Goal: Task Accomplishment & Management: Manage account settings

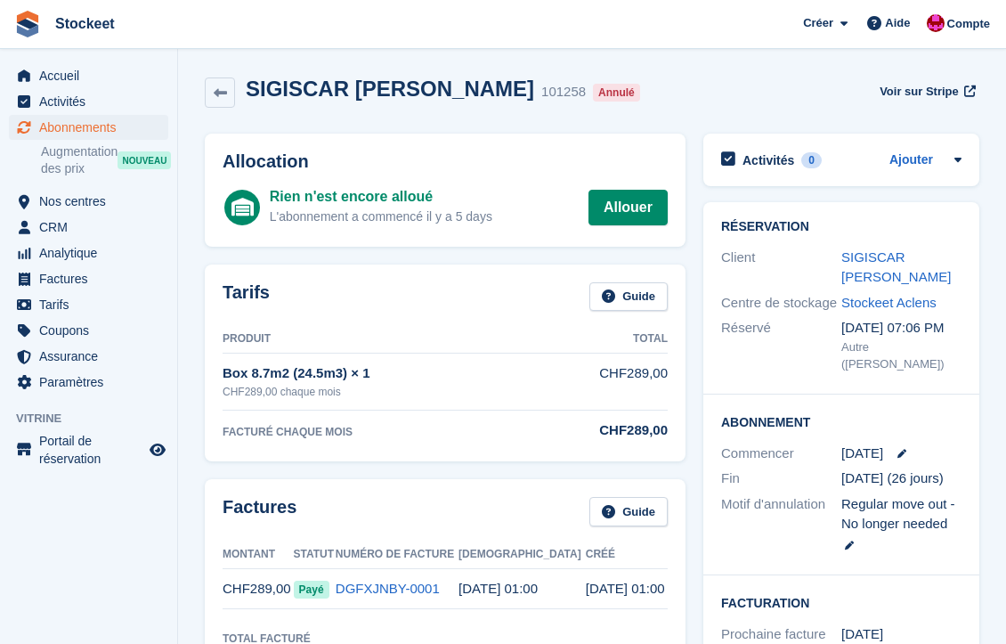
click at [85, 125] on span "Abonnements" at bounding box center [92, 127] width 107 height 25
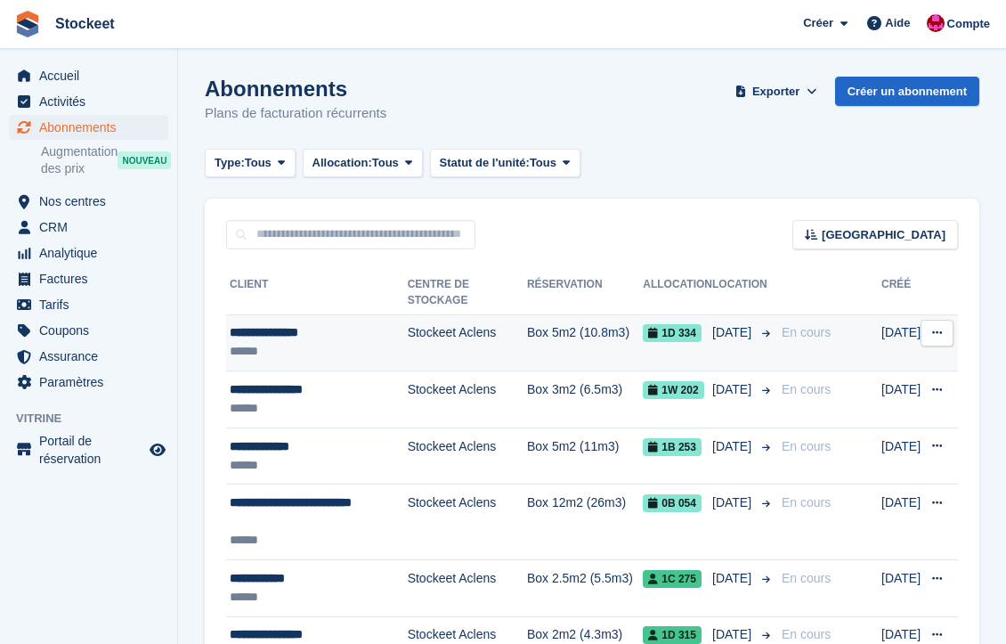
click at [321, 326] on div "**********" at bounding box center [319, 332] width 178 height 19
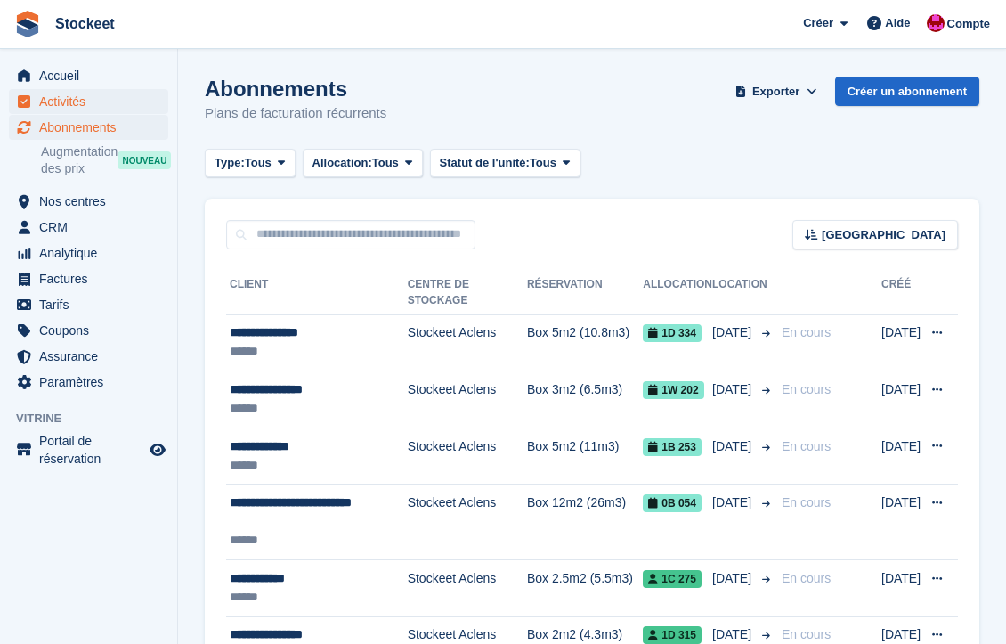
click at [64, 99] on span "Activités" at bounding box center [92, 101] width 107 height 25
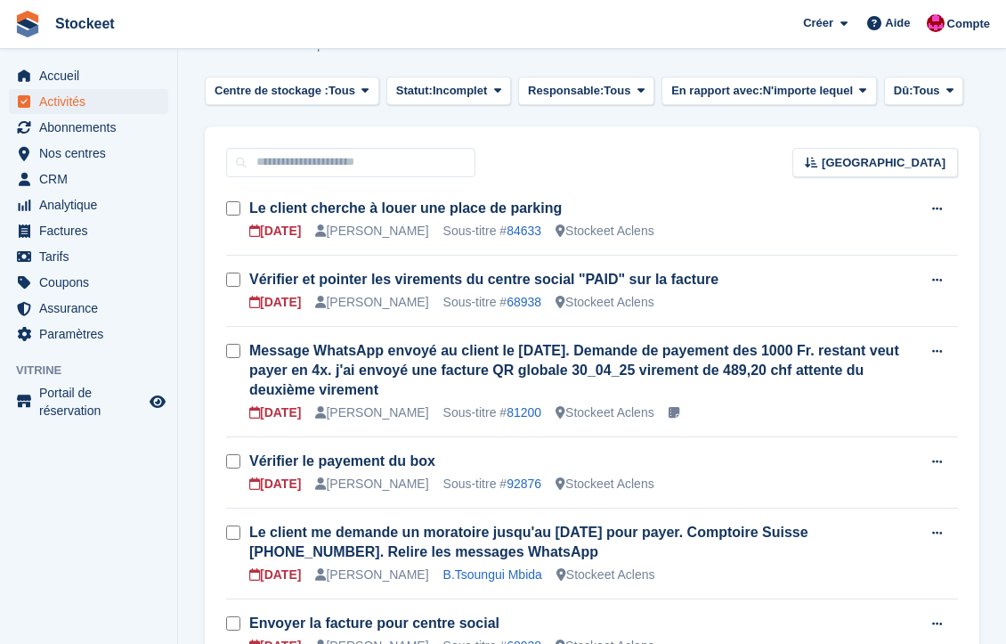
scroll to position [116, 0]
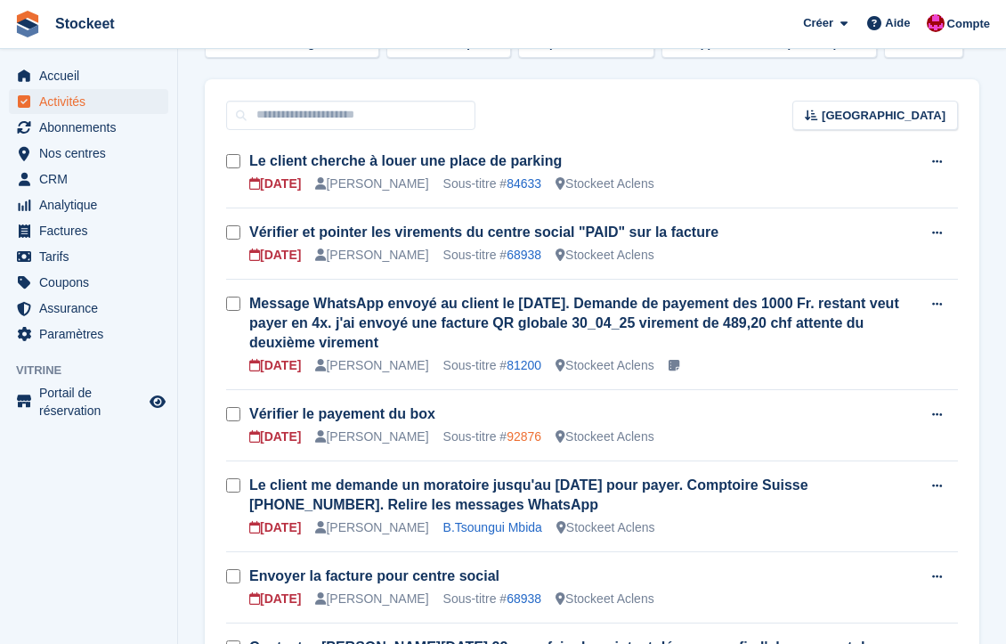
click at [532, 434] on link "92876" at bounding box center [524, 436] width 35 height 14
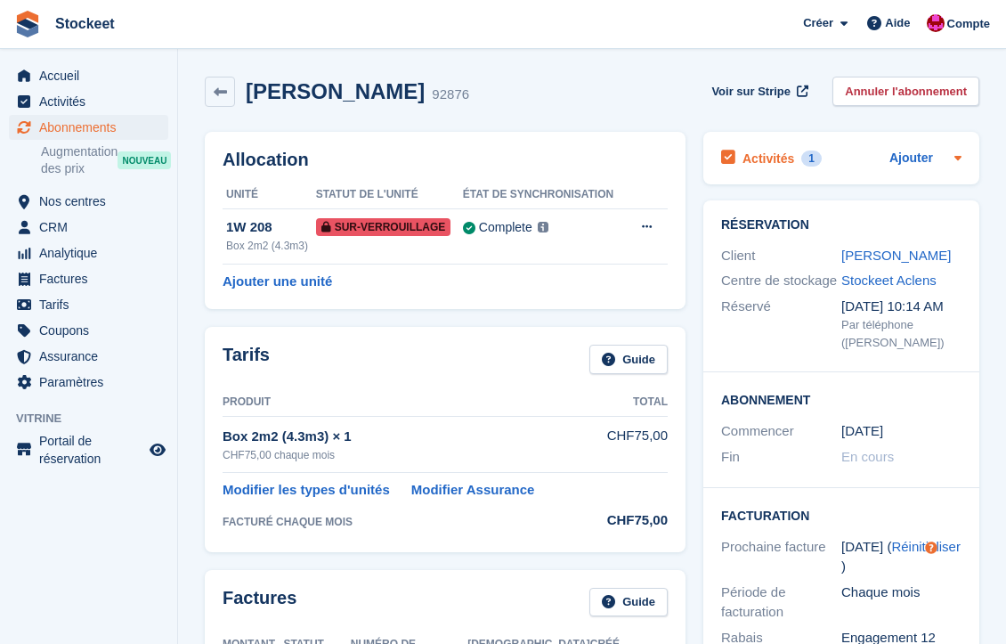
click at [766, 158] on h2 "Activités" at bounding box center [768, 158] width 52 height 16
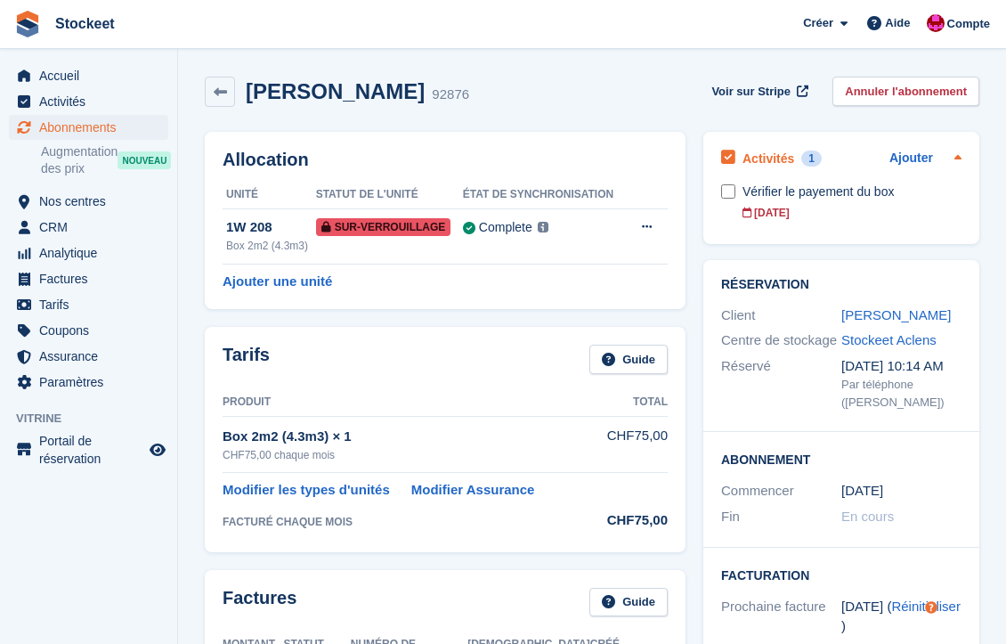
click at [768, 152] on h2 "Activités" at bounding box center [768, 158] width 52 height 16
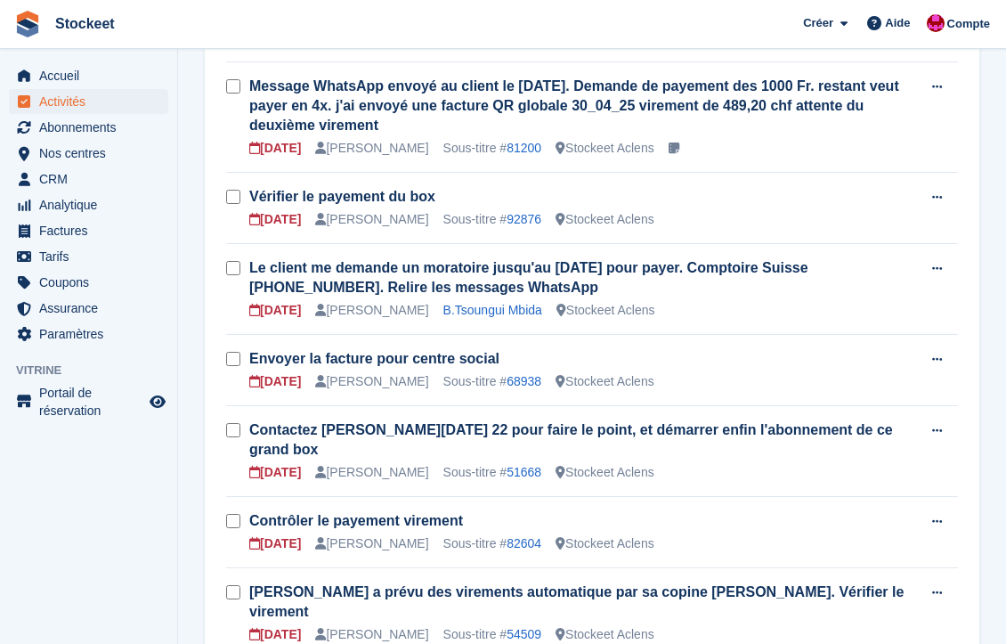
scroll to position [342, 0]
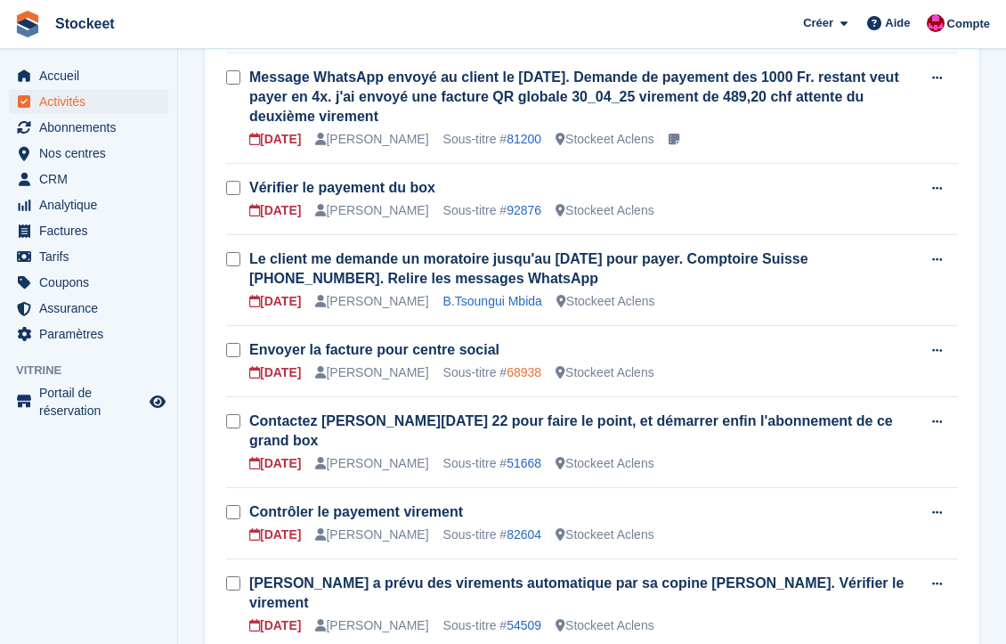
click at [537, 373] on link "68938" at bounding box center [524, 372] width 35 height 14
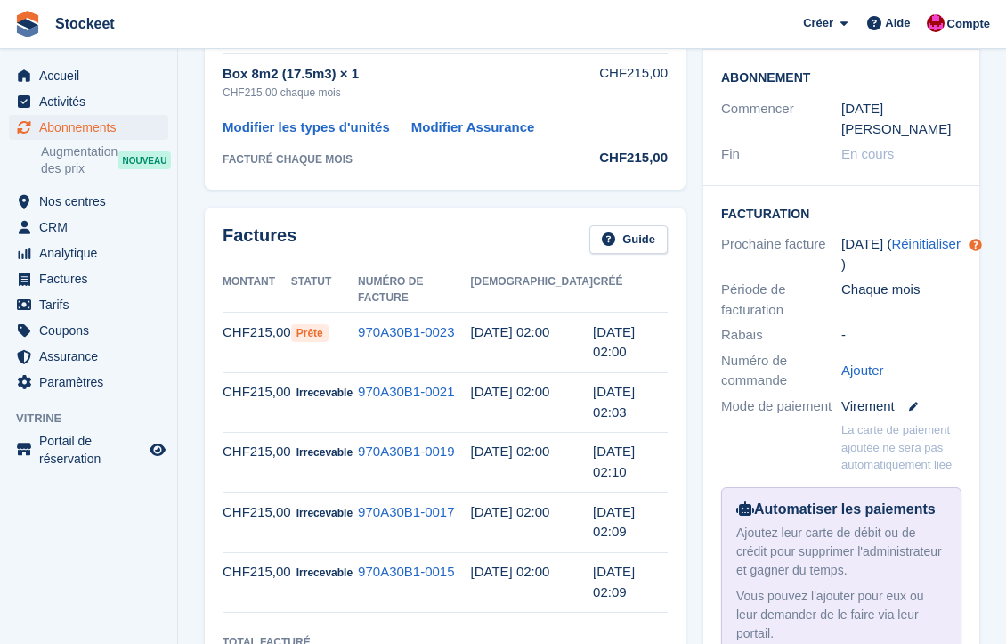
scroll to position [363, 0]
click at [434, 323] on link "970A30B1-0023" at bounding box center [406, 330] width 96 height 15
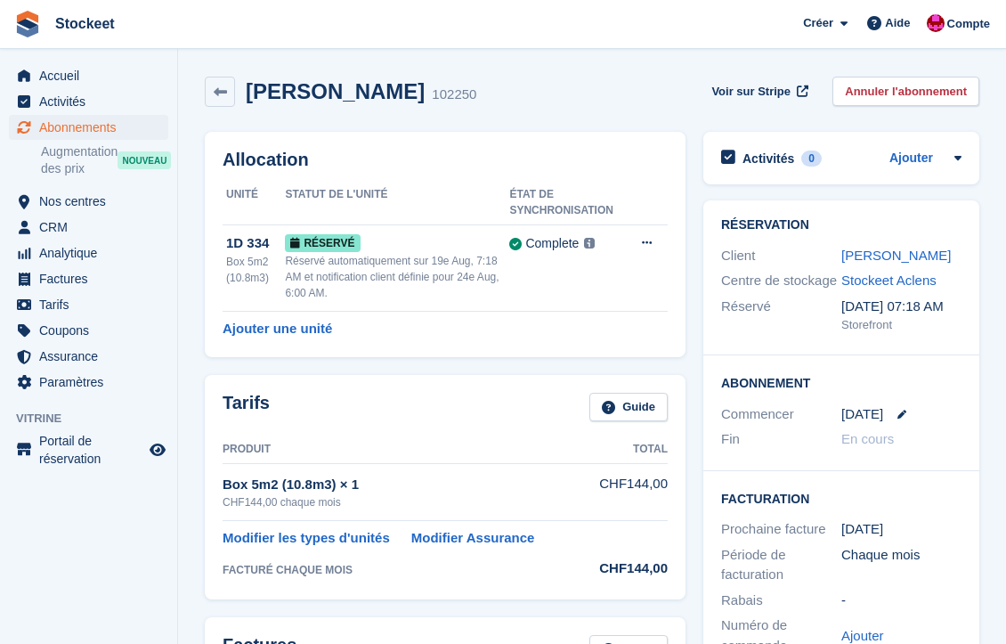
drag, startPoint x: 399, startPoint y: 90, endPoint x: 248, endPoint y: 82, distance: 150.7
click at [248, 82] on h2 "Alexandre Colot" at bounding box center [335, 91] width 179 height 24
copy h2 "Alexandre Colot"
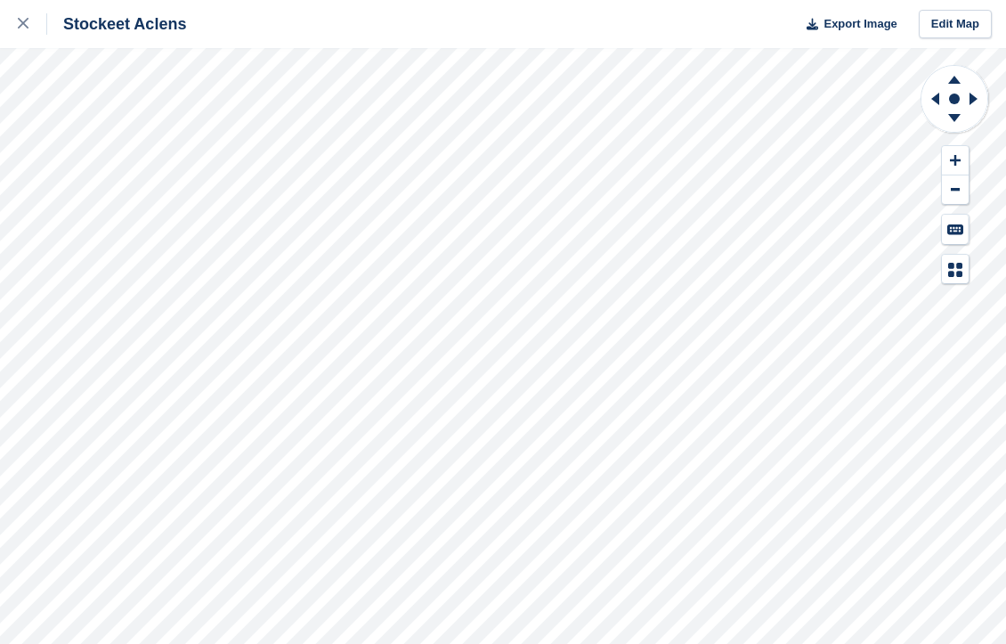
click at [194, 223] on div "Stockeet Aclens Export Image Edit Map" at bounding box center [503, 322] width 1006 height 644
click at [242, 273] on div "Stockeet Aclens Export Image Edit Map" at bounding box center [503, 322] width 1006 height 644
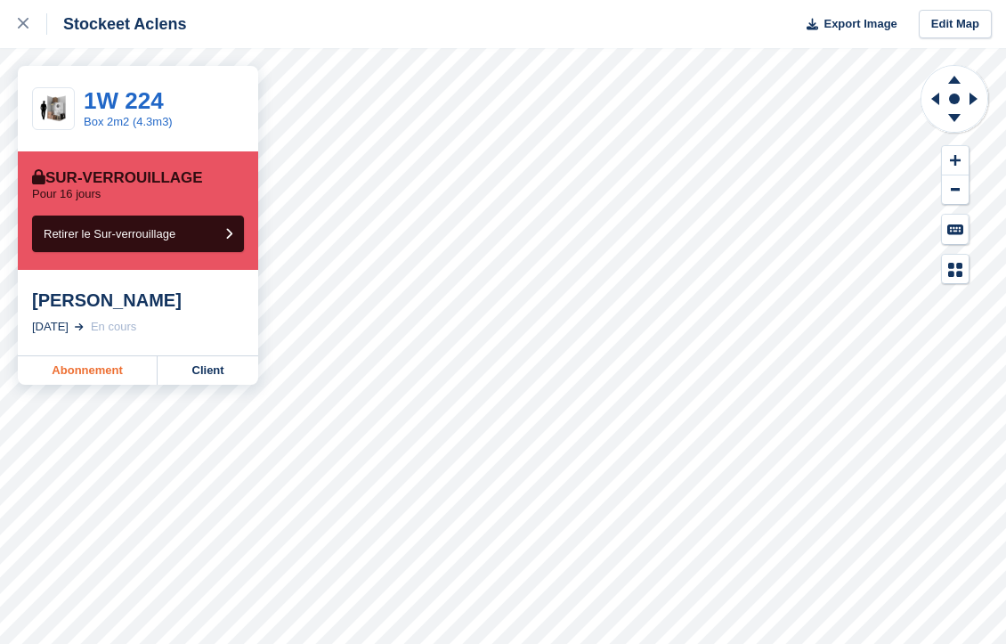
click at [122, 369] on link "Abonnement" at bounding box center [88, 370] width 140 height 28
click at [113, 372] on link "Abonnement" at bounding box center [88, 370] width 140 height 28
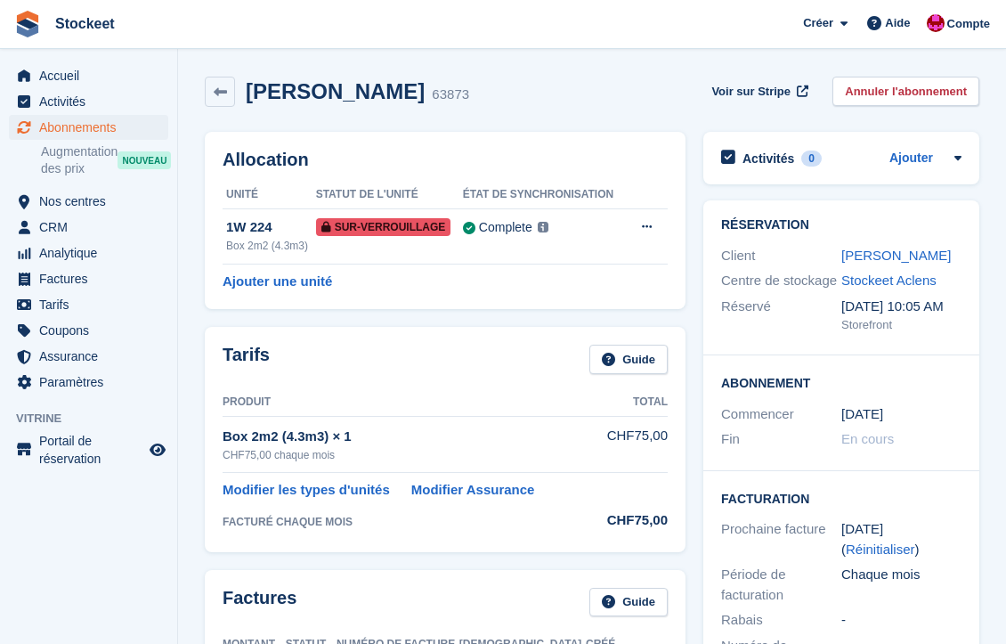
scroll to position [201, 0]
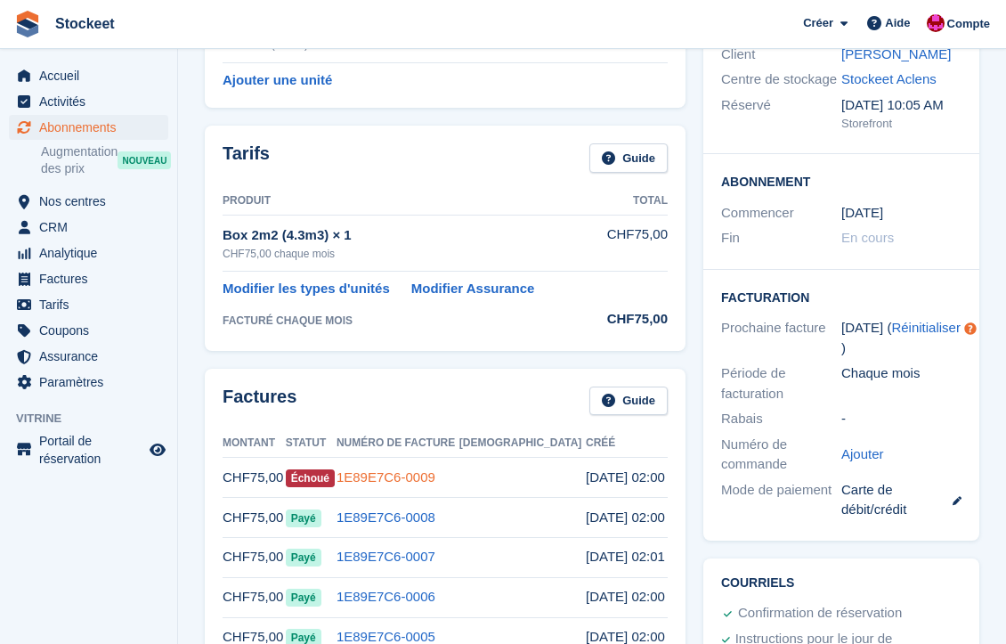
click at [425, 481] on link "1E89E7C6-0009" at bounding box center [386, 476] width 99 height 15
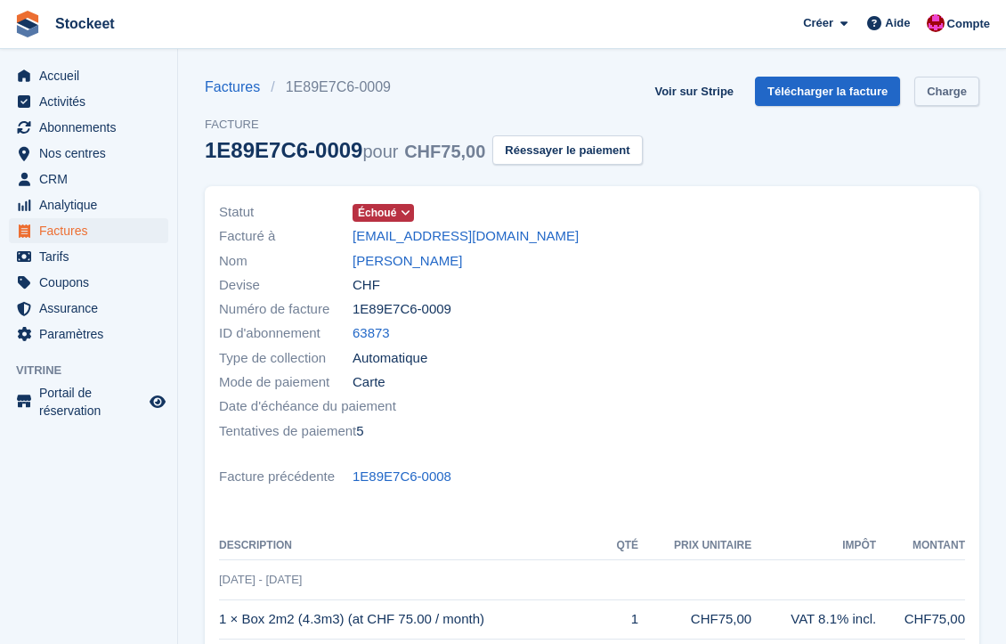
click at [914, 106] on link "Charge" at bounding box center [946, 91] width 65 height 29
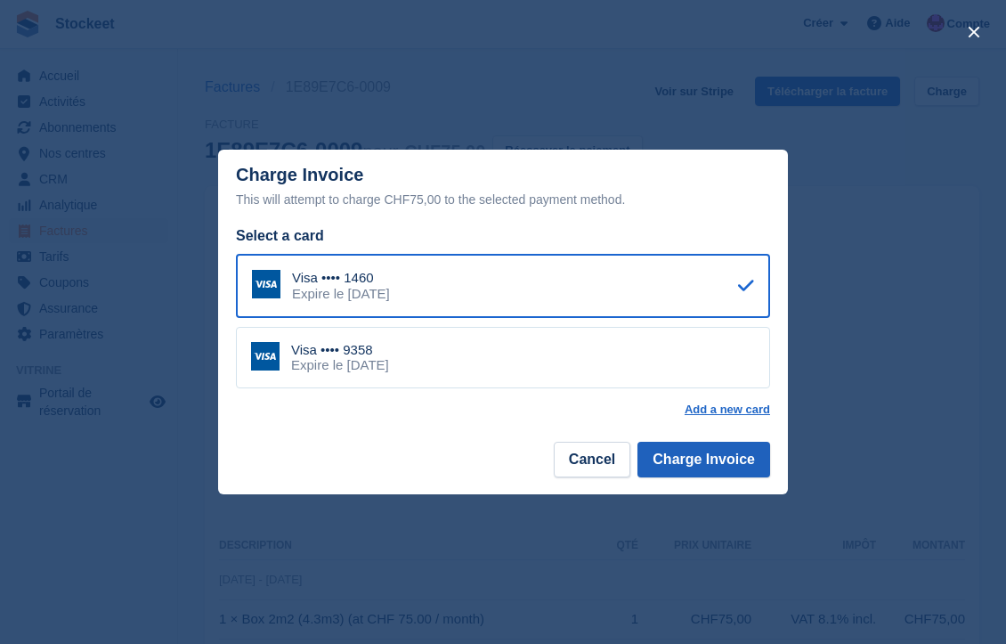
click at [717, 470] on button "Charge Invoice" at bounding box center [703, 460] width 133 height 36
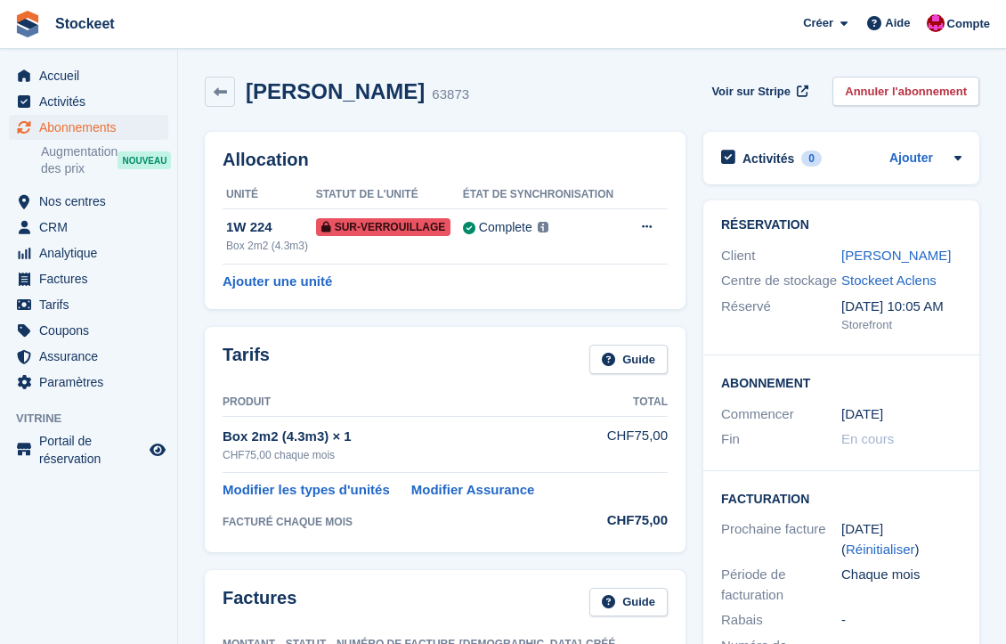
scroll to position [201, 0]
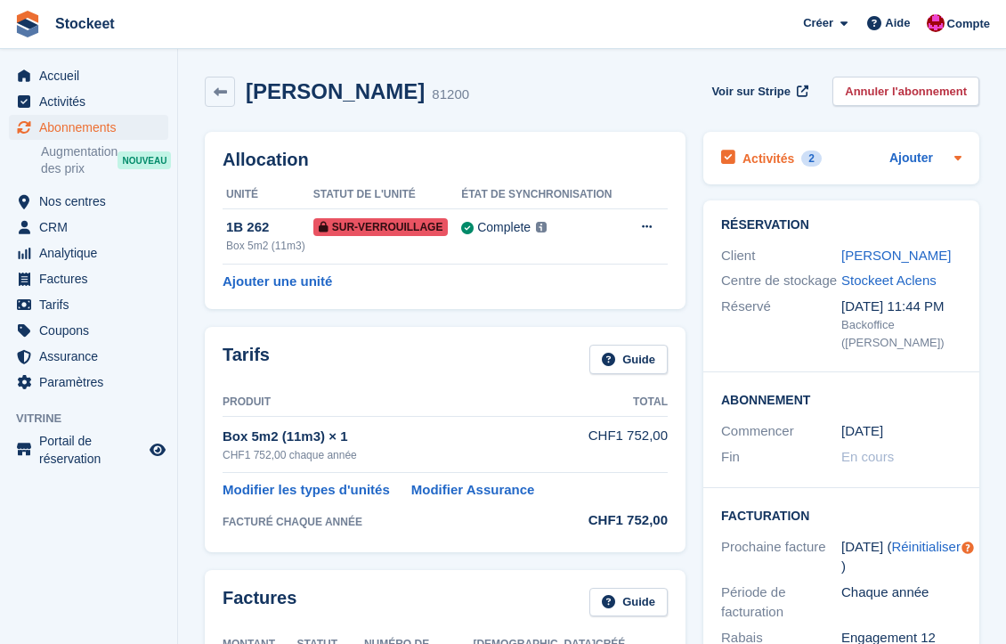
click at [777, 156] on h2 "Activités" at bounding box center [768, 158] width 52 height 16
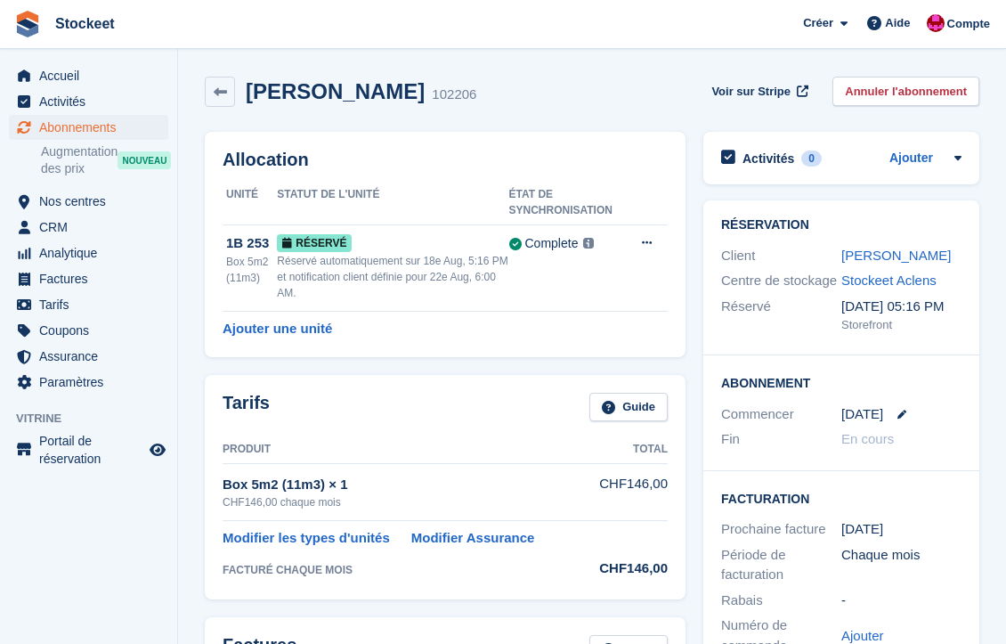
click at [79, 126] on span "Abonnements" at bounding box center [92, 127] width 107 height 25
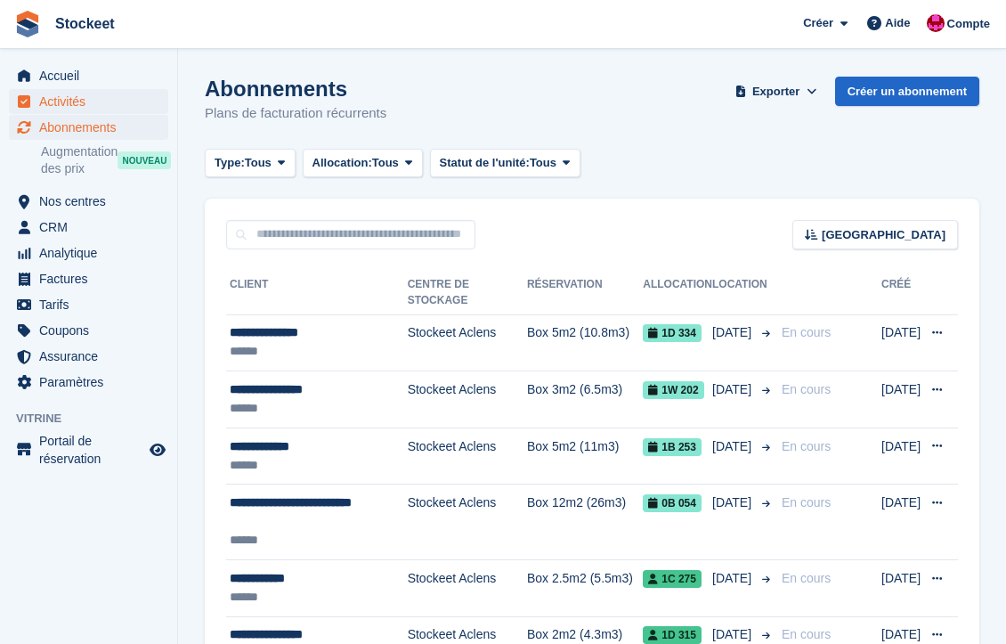
click at [66, 105] on span "Activités" at bounding box center [92, 101] width 107 height 25
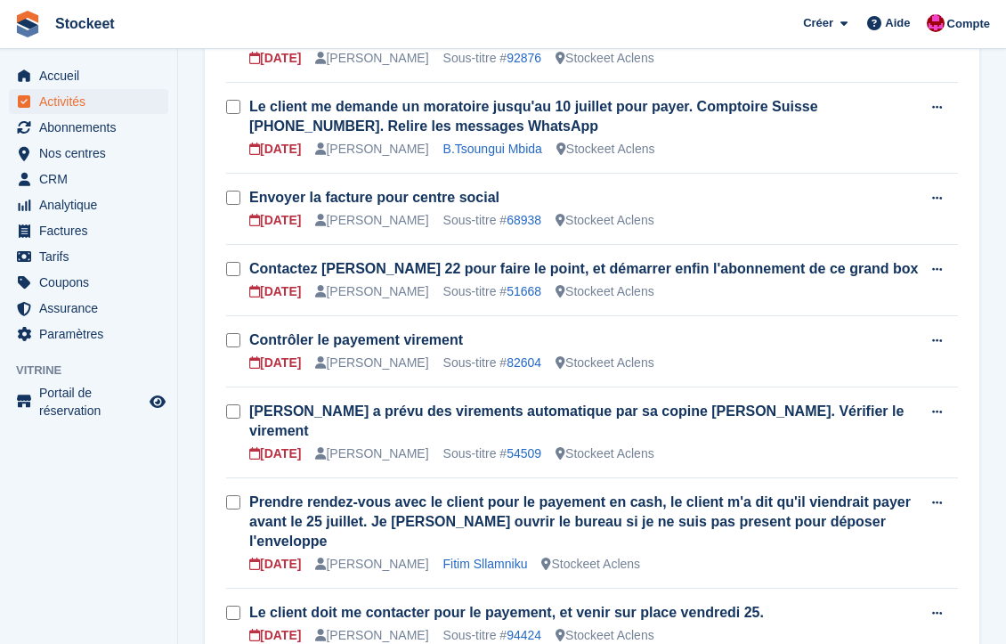
scroll to position [525, 0]
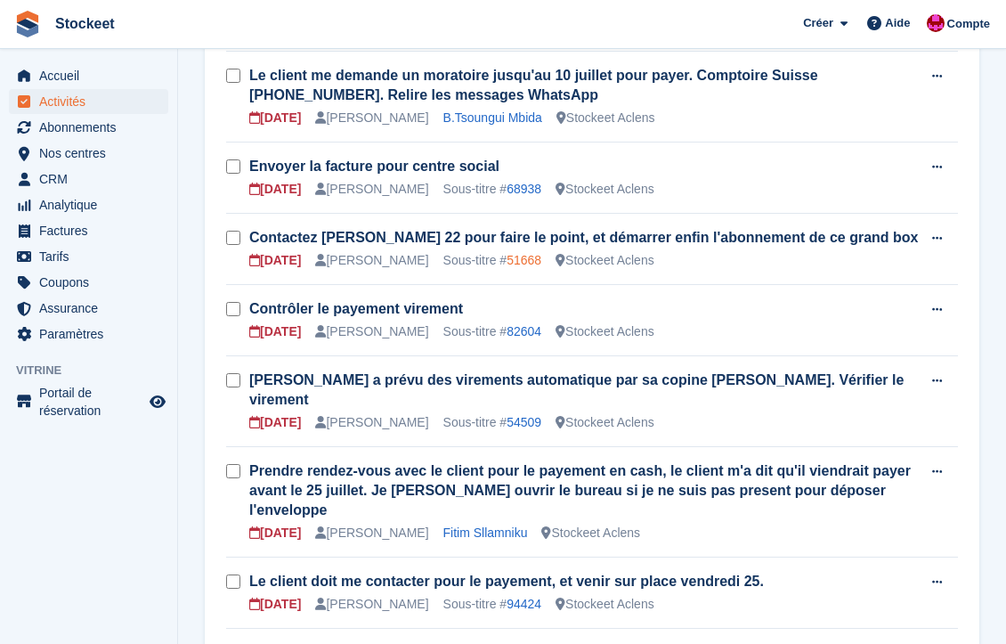
click at [531, 261] on link "51668" at bounding box center [524, 260] width 35 height 14
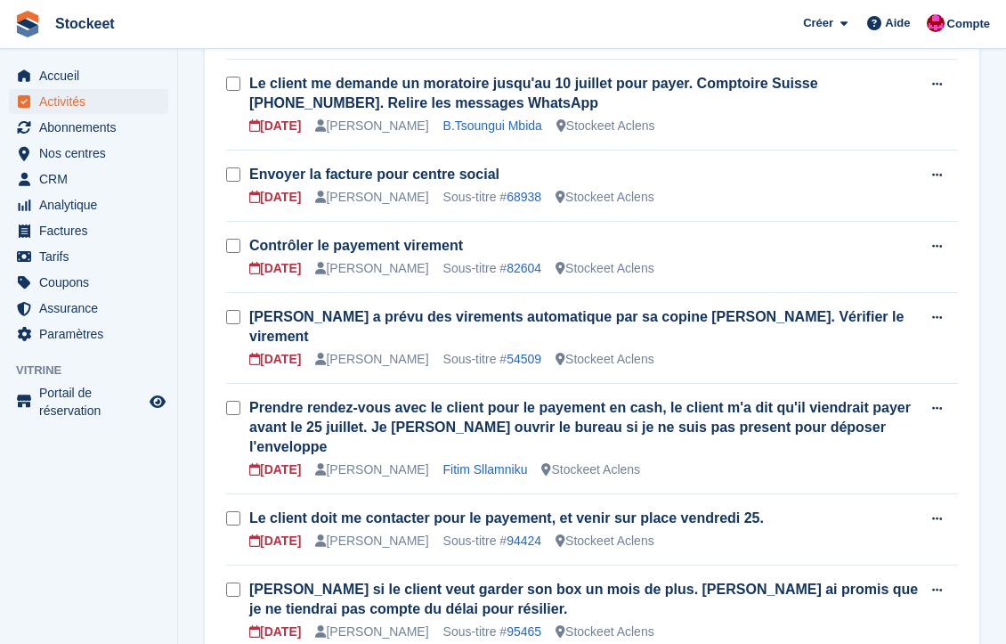
scroll to position [519, 0]
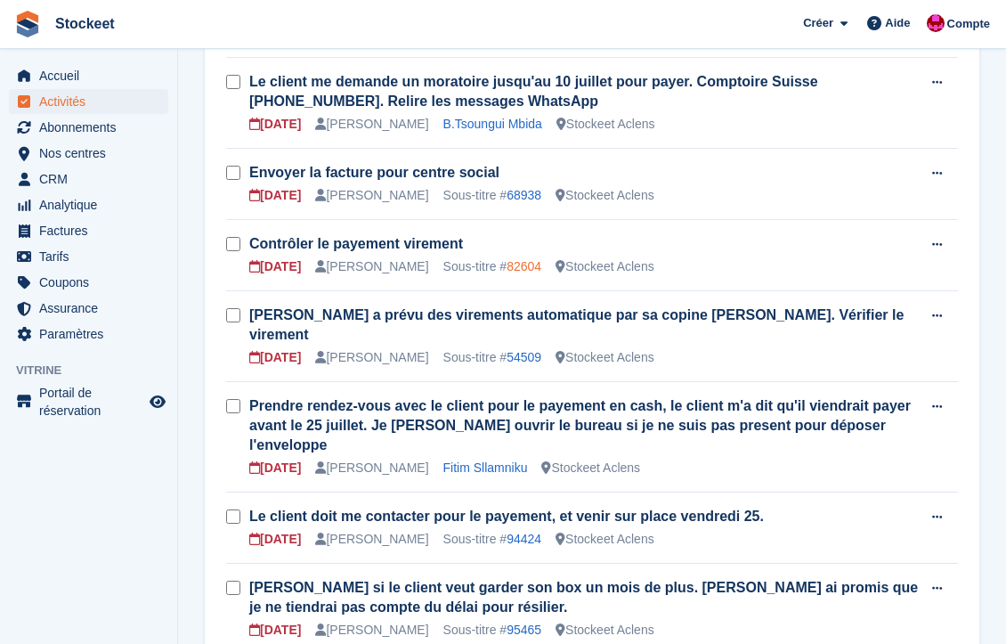
click at [531, 265] on link "82604" at bounding box center [524, 266] width 35 height 14
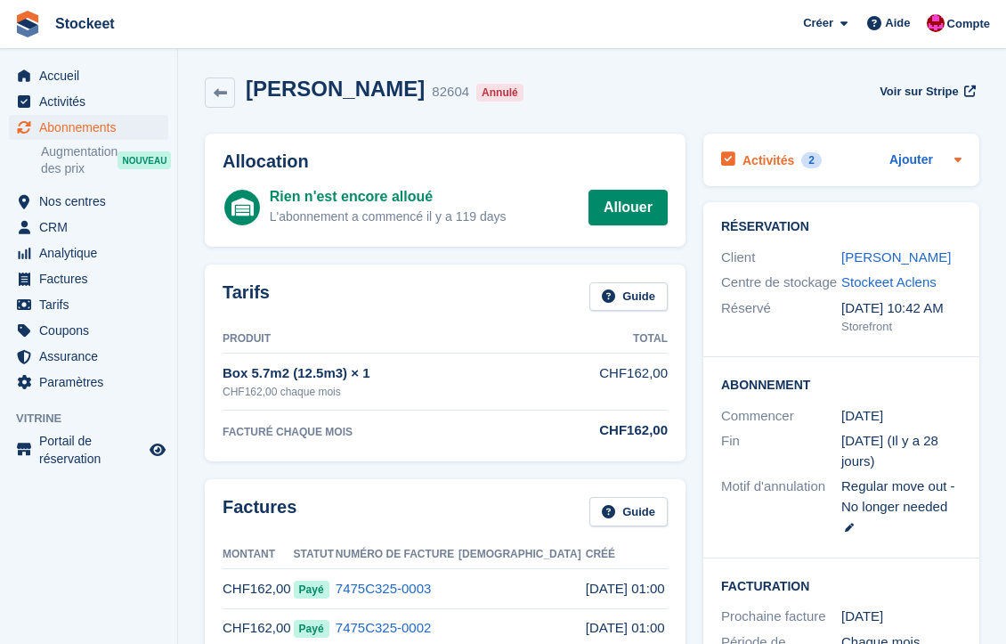
click at [785, 154] on h2 "Activités" at bounding box center [768, 160] width 52 height 16
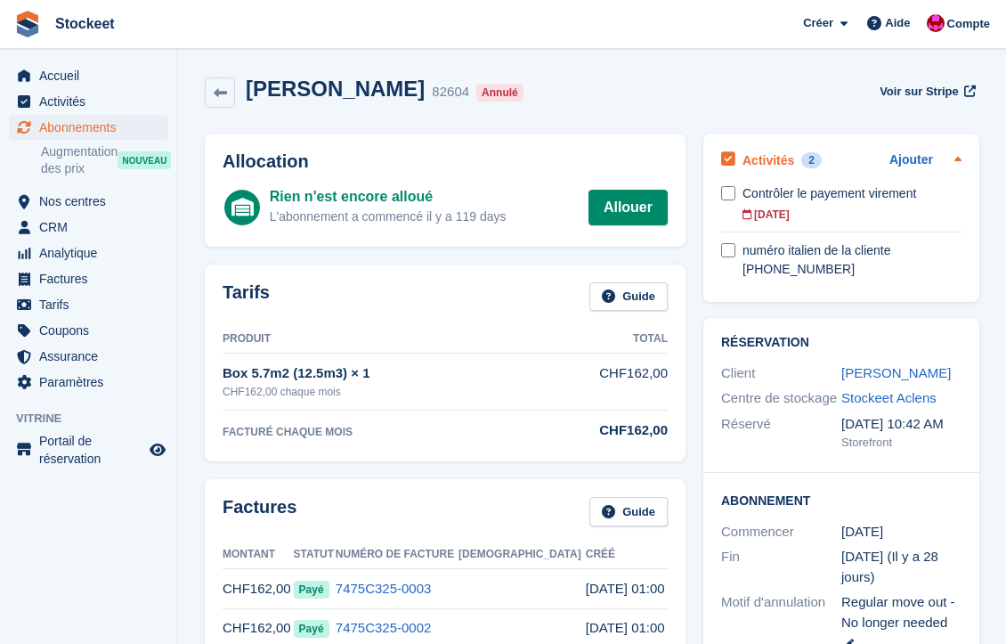
click at [785, 154] on h2 "Activités" at bounding box center [768, 160] width 52 height 16
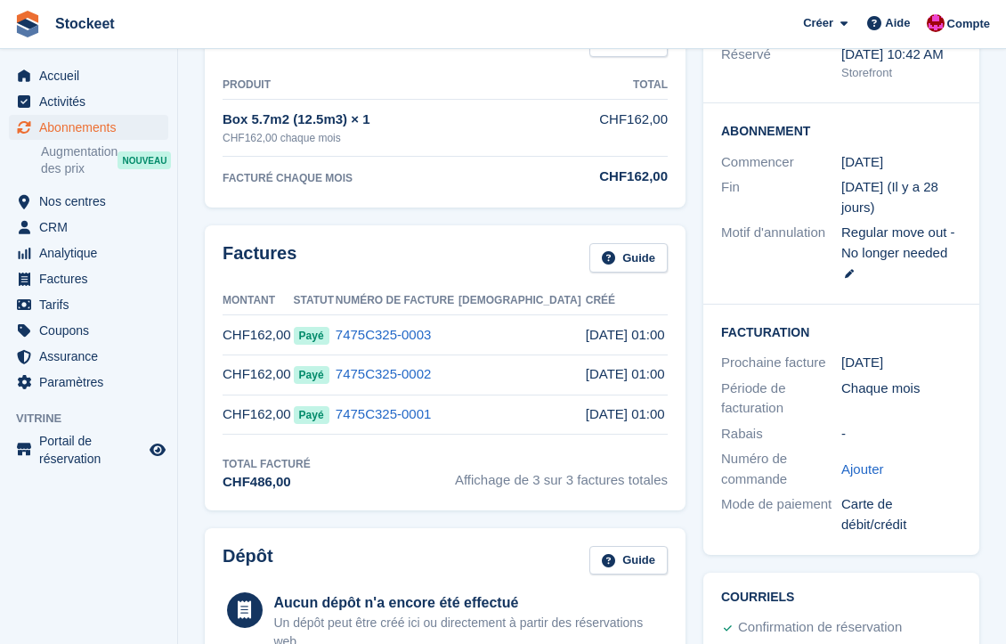
scroll to position [255, 0]
click at [429, 330] on link "7475C325-0003" at bounding box center [384, 333] width 96 height 15
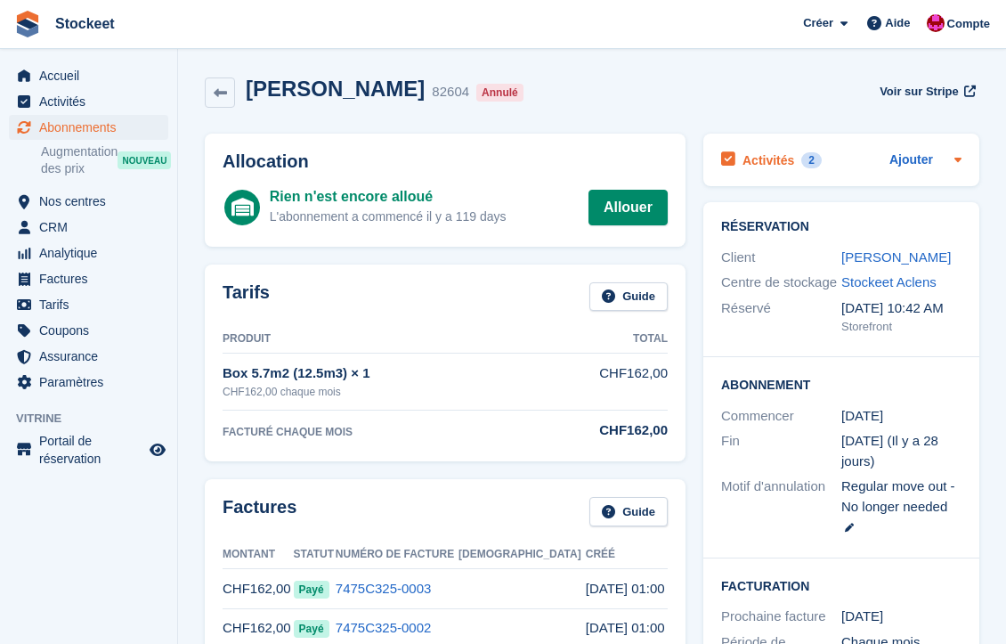
click at [775, 158] on h2 "Activités" at bounding box center [768, 160] width 52 height 16
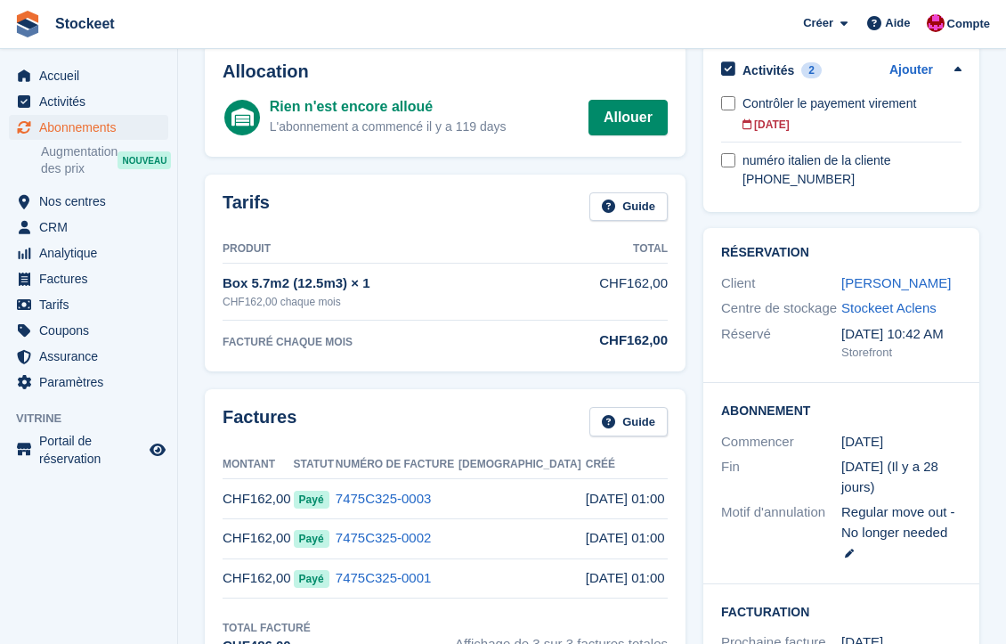
scroll to position [59, 0]
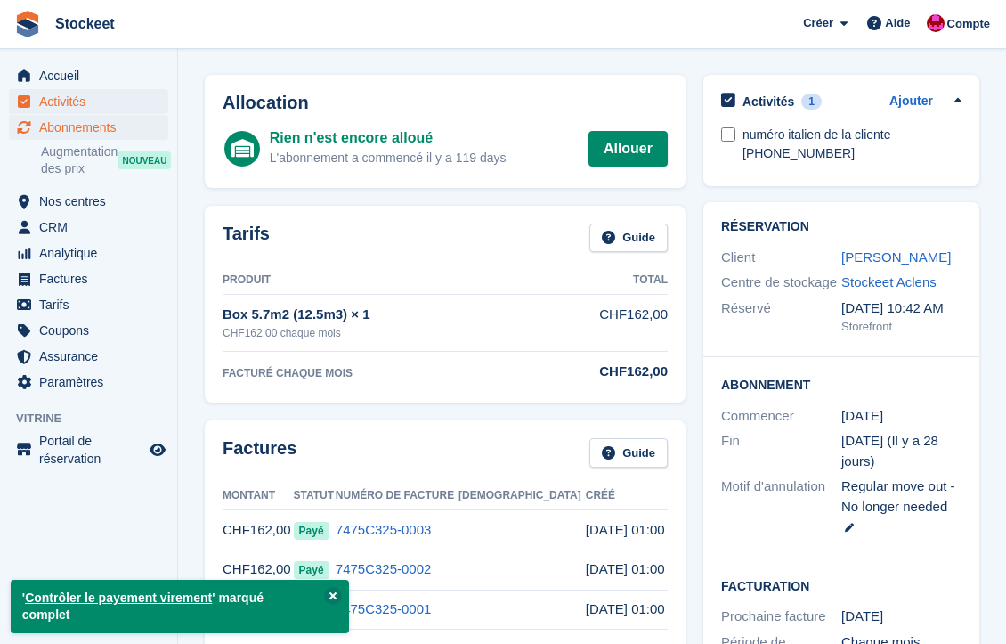
click at [60, 104] on span "Activités" at bounding box center [92, 101] width 107 height 25
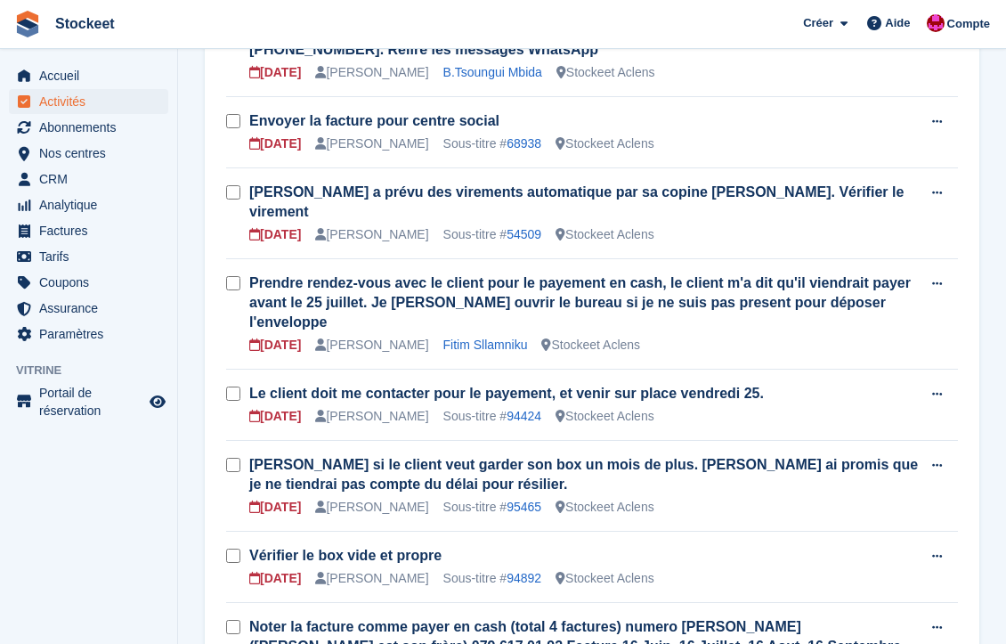
scroll to position [570, 0]
click at [489, 338] on link "Fitim Sllamniku" at bounding box center [485, 345] width 85 height 14
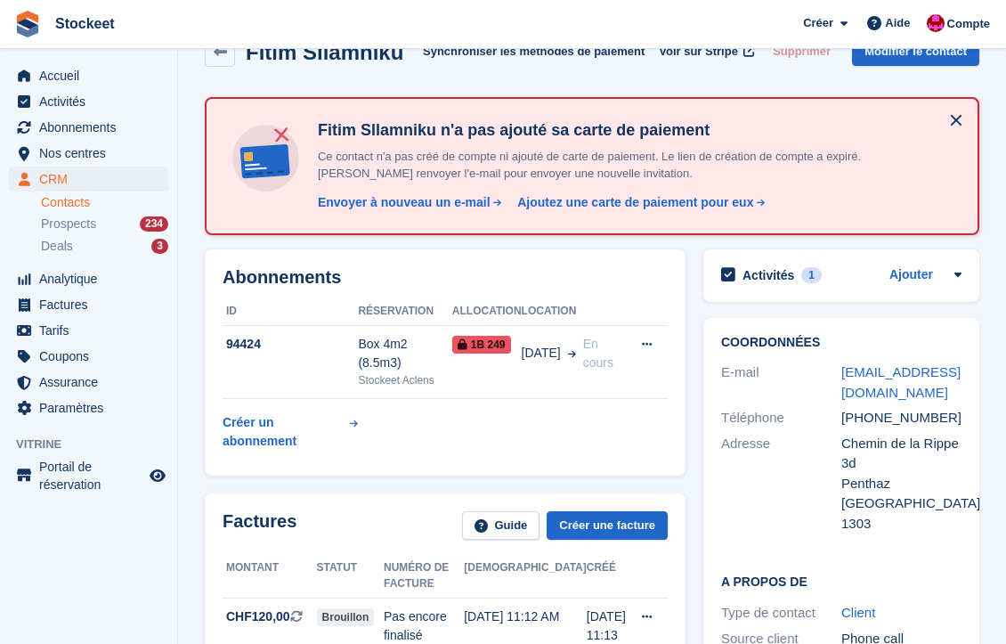
scroll to position [39, 0]
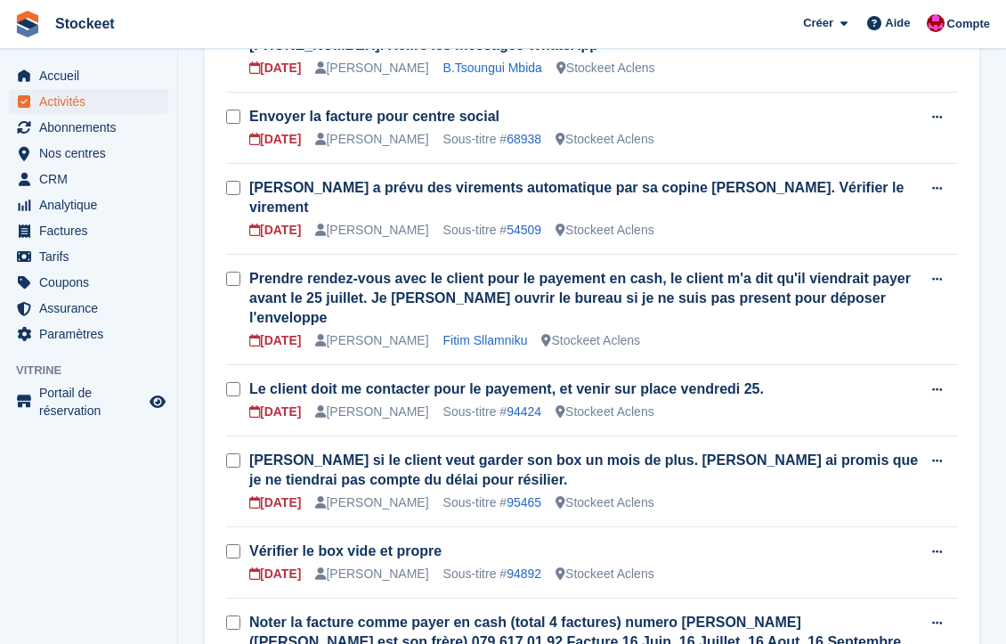
scroll to position [572, 0]
